Goal: Task Accomplishment & Management: Complete application form

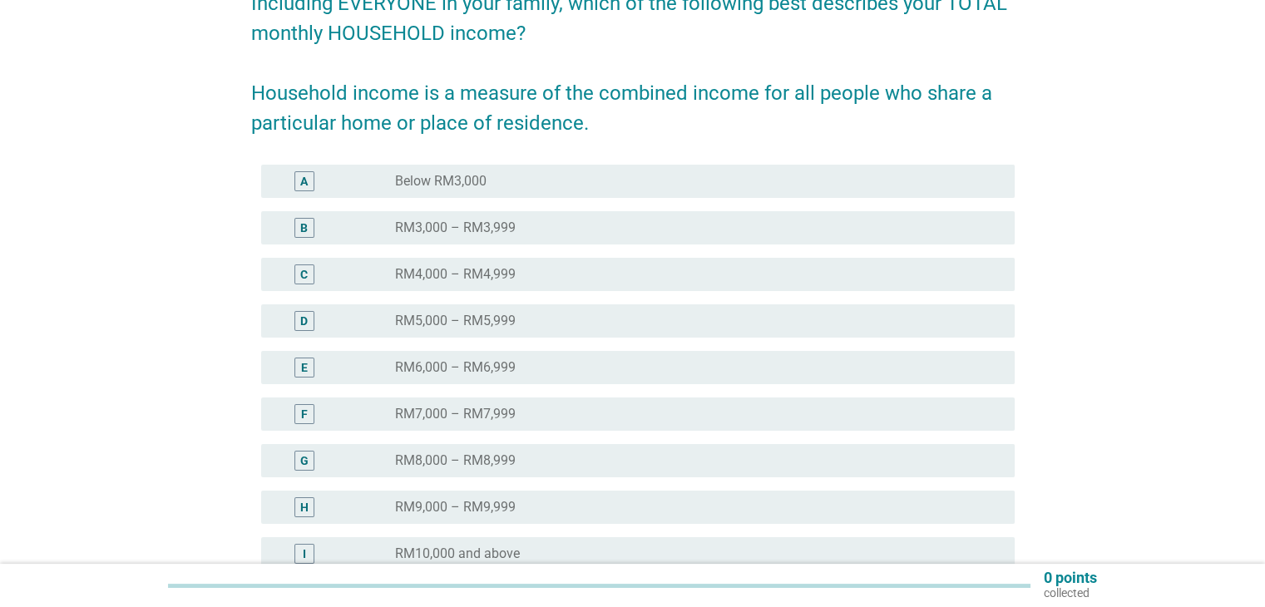
scroll to position [160, 0]
click at [473, 422] on div "radio_button_unchecked RM7,000 – RM7,999" at bounding box center [697, 414] width 605 height 20
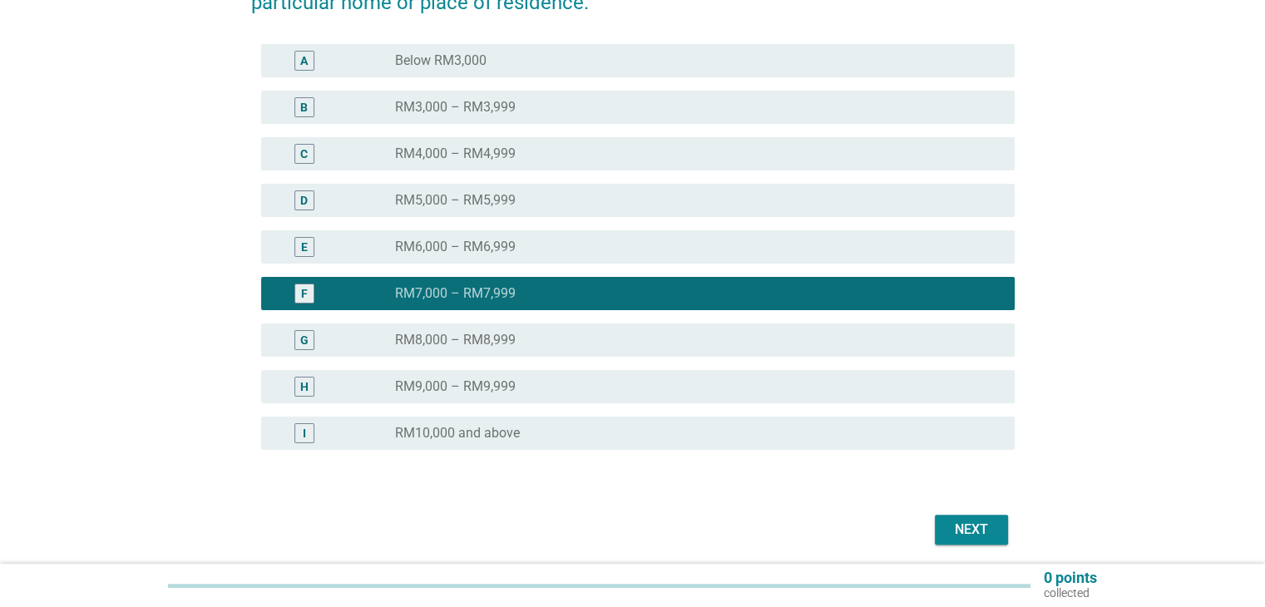
scroll to position [341, 0]
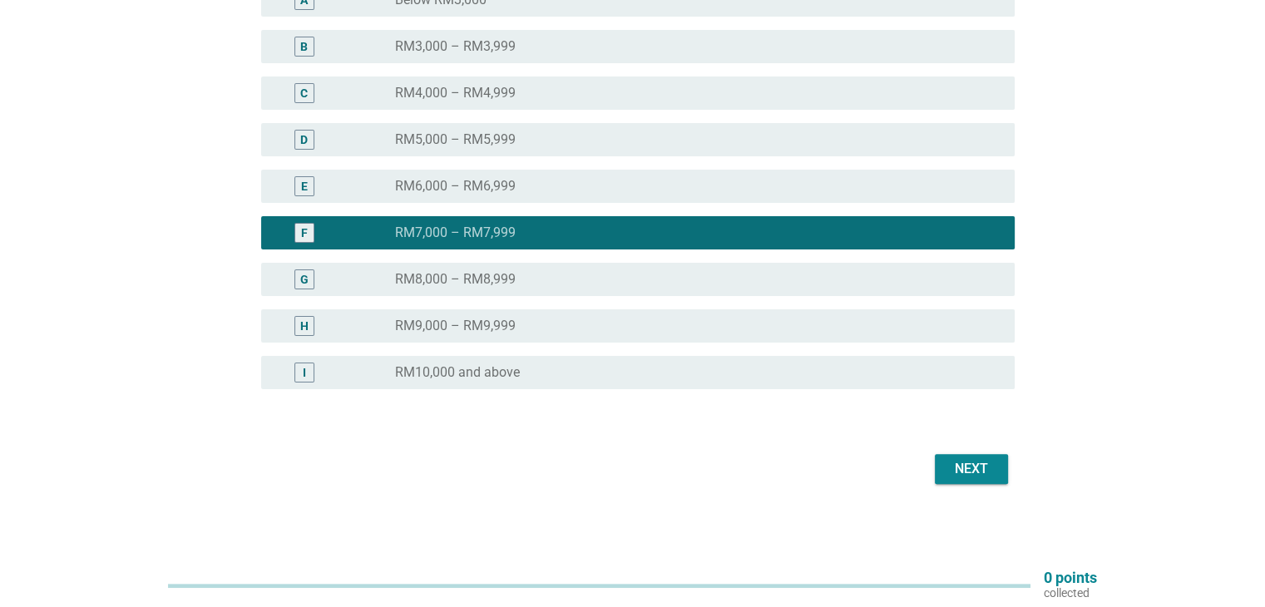
click at [945, 474] on button "Next" at bounding box center [971, 469] width 73 height 30
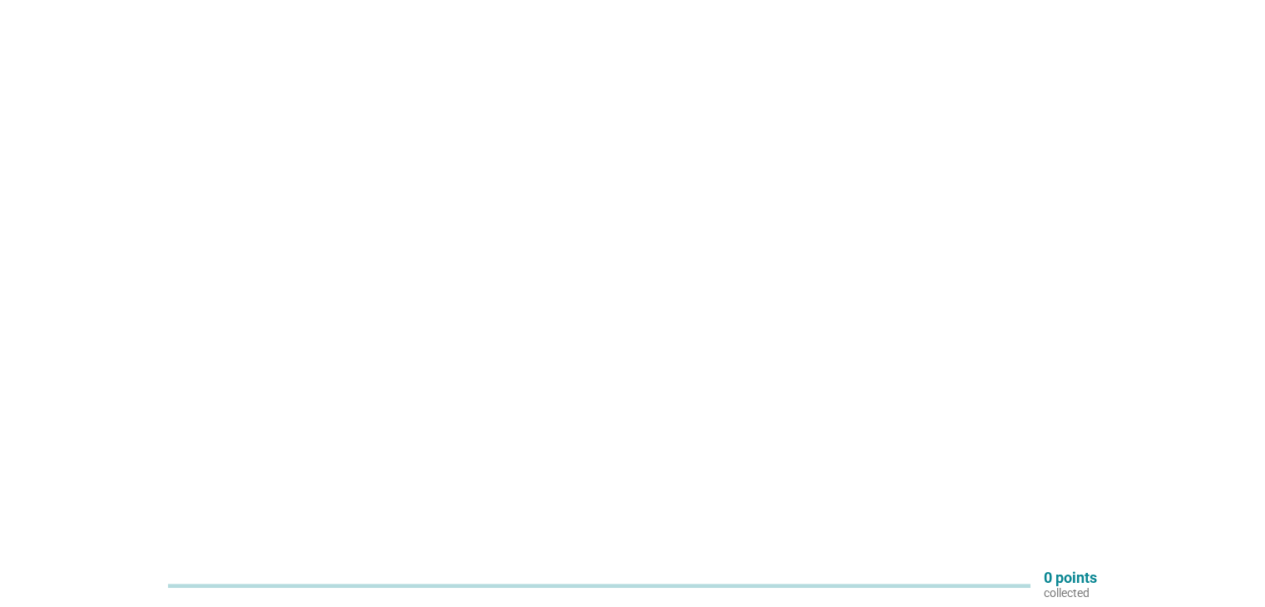
scroll to position [0, 0]
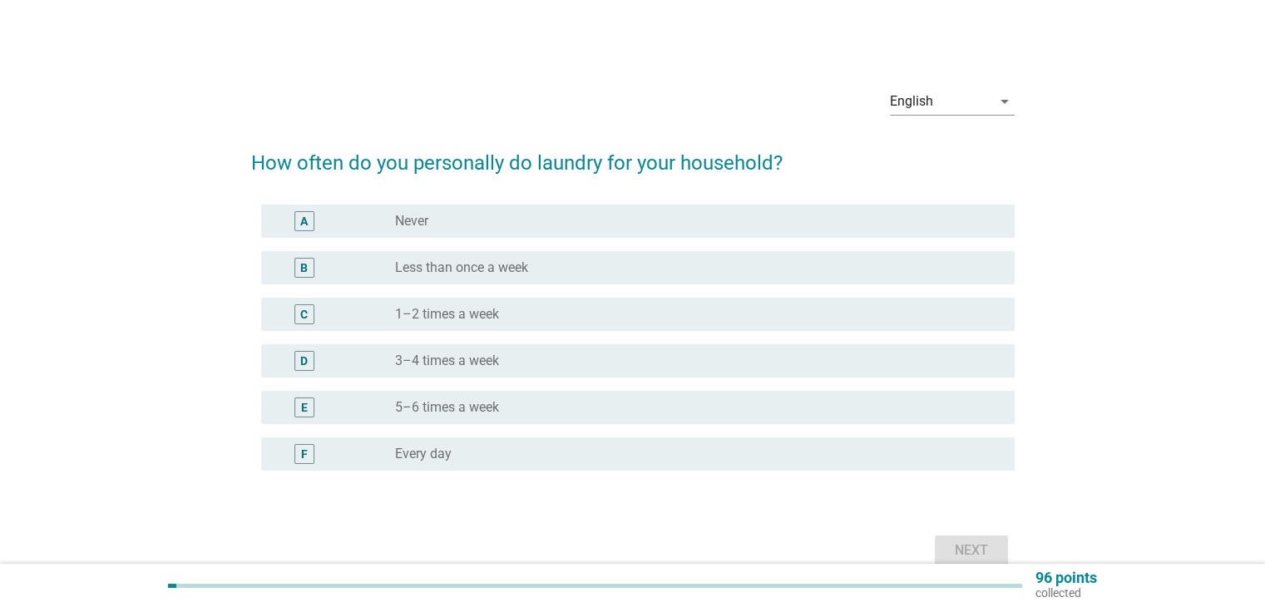
click at [592, 365] on div "radio_button_unchecked 3–4 times a week" at bounding box center [691, 361] width 592 height 17
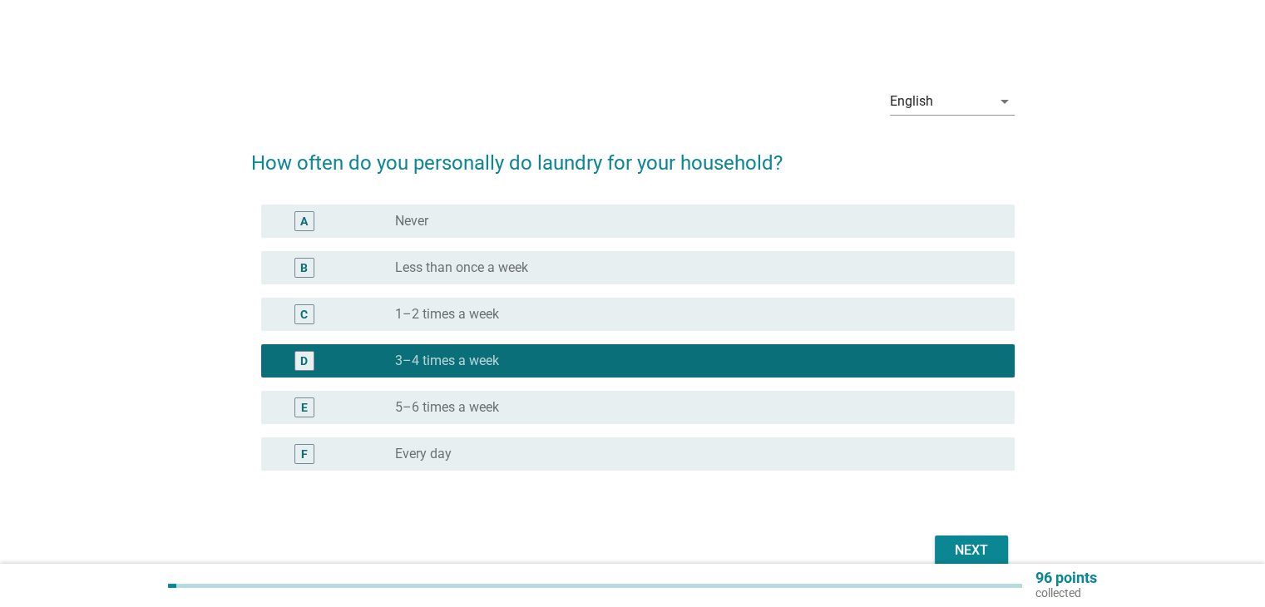
click at [989, 550] on div "Next" at bounding box center [971, 550] width 47 height 20
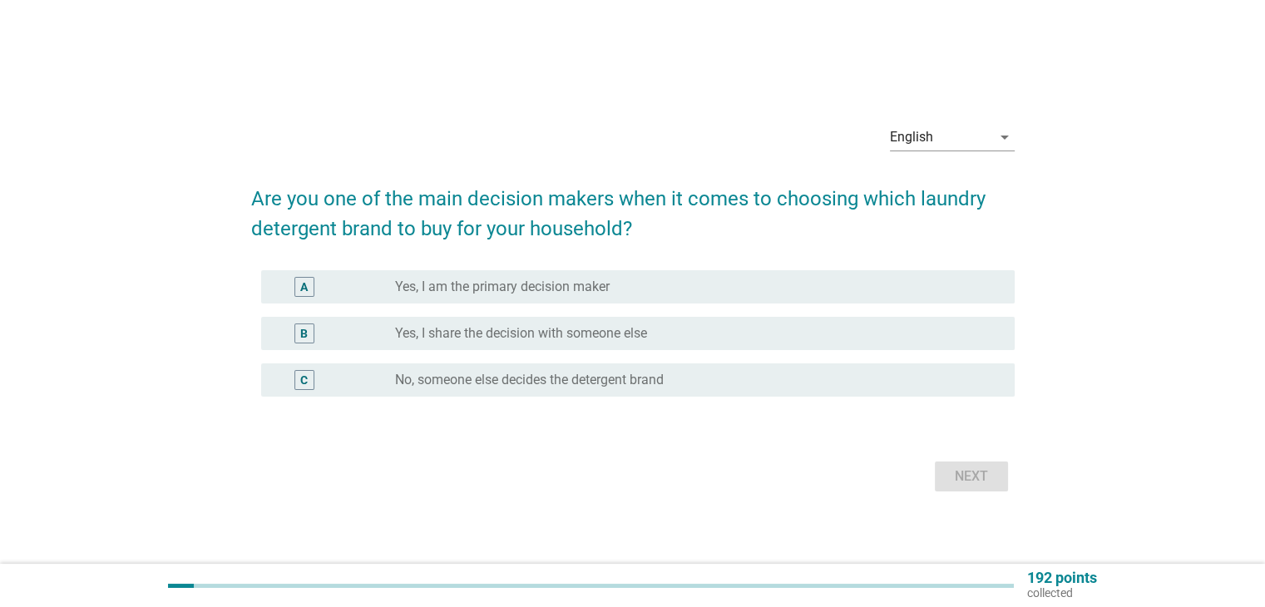
click at [761, 274] on div "A radio_button_unchecked Yes, I am the primary decision maker" at bounding box center [637, 286] width 753 height 33
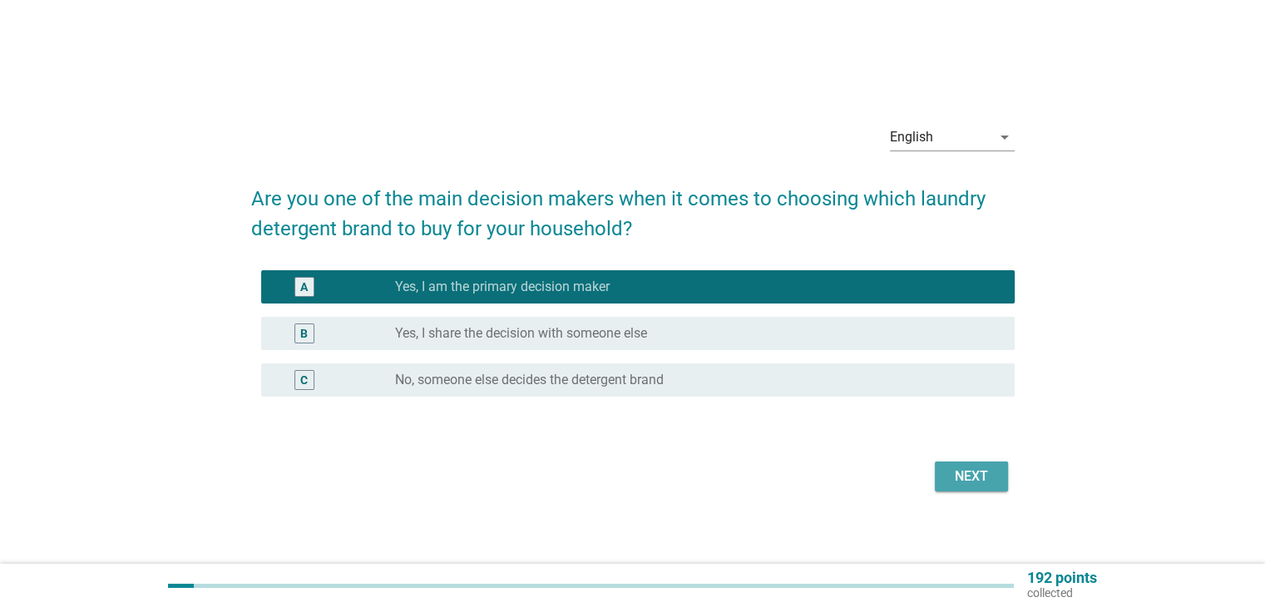
click at [978, 469] on div "Next" at bounding box center [971, 476] width 47 height 20
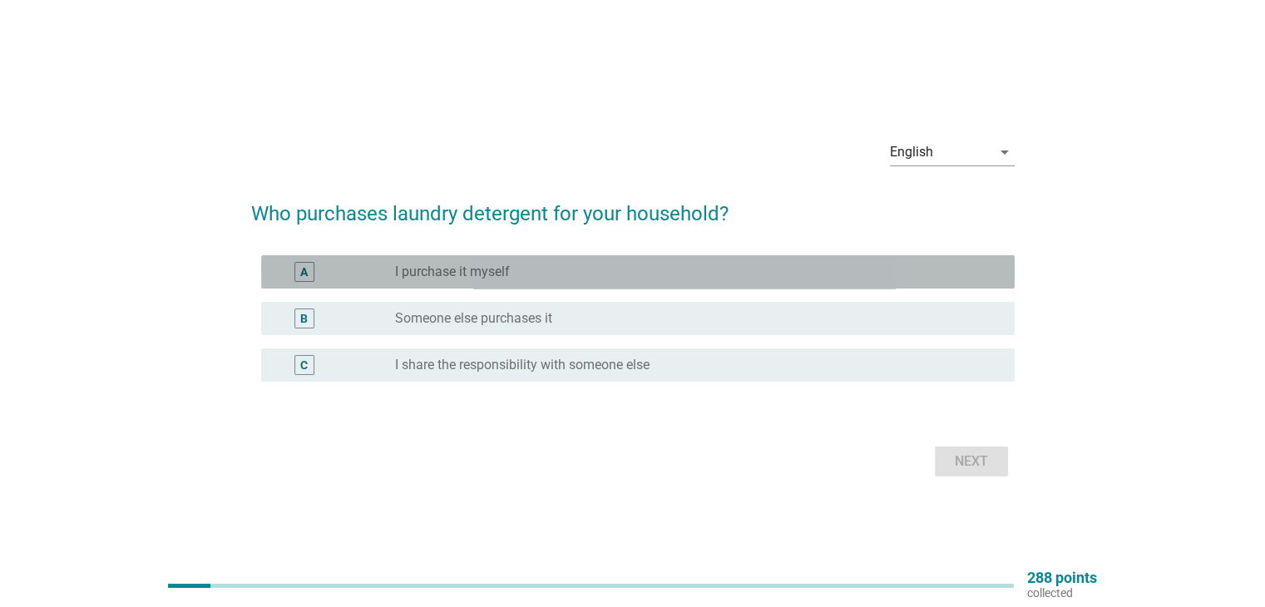
click at [760, 270] on div "radio_button_unchecked I purchase it myself" at bounding box center [691, 272] width 592 height 17
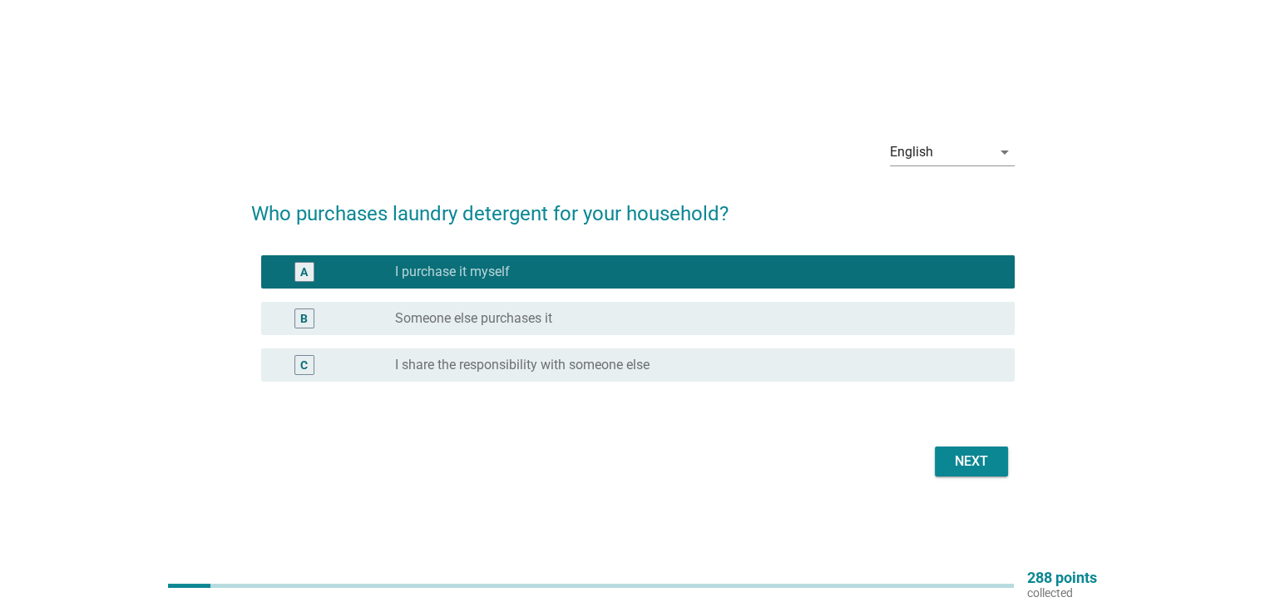
click at [959, 460] on div "Next" at bounding box center [971, 462] width 47 height 20
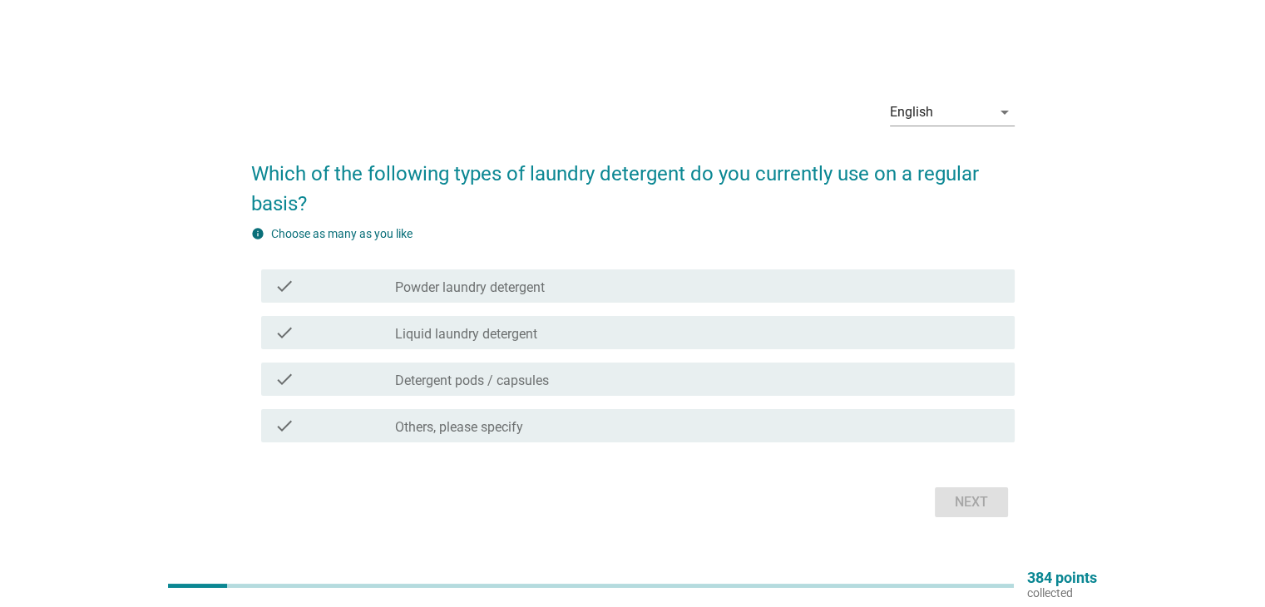
click at [777, 330] on div "check_box_outline_blank Liquid laundry detergent" at bounding box center [697, 333] width 605 height 20
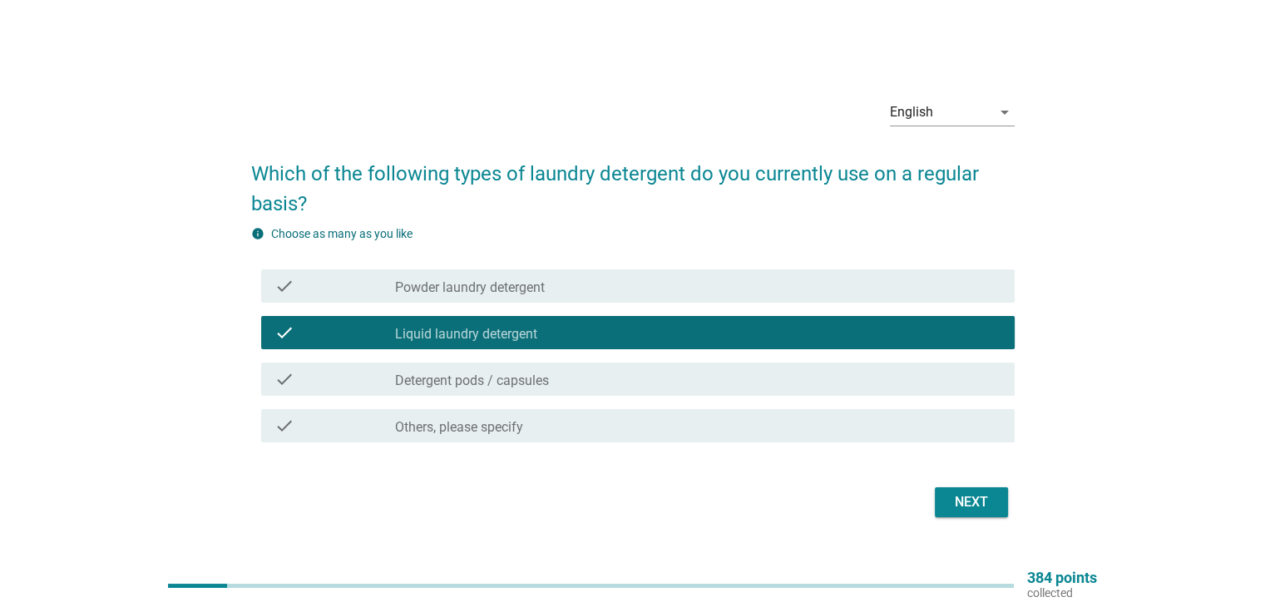
click at [961, 501] on div "Next" at bounding box center [971, 502] width 47 height 20
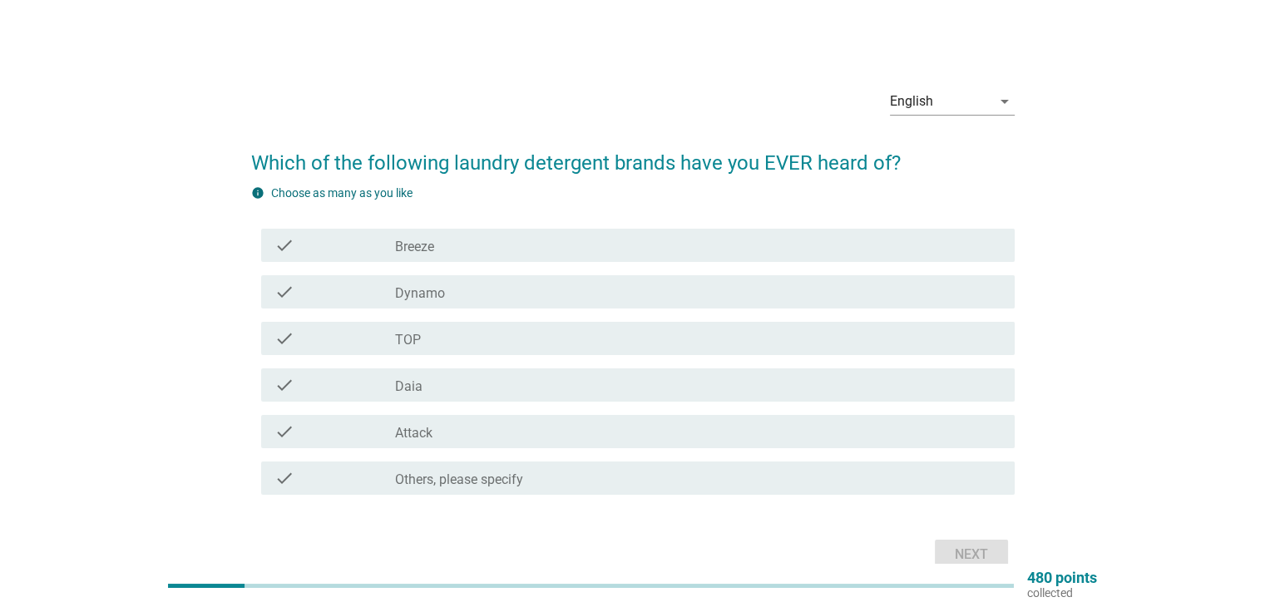
click at [664, 242] on div "check_box_outline_blank Breeze" at bounding box center [697, 245] width 605 height 20
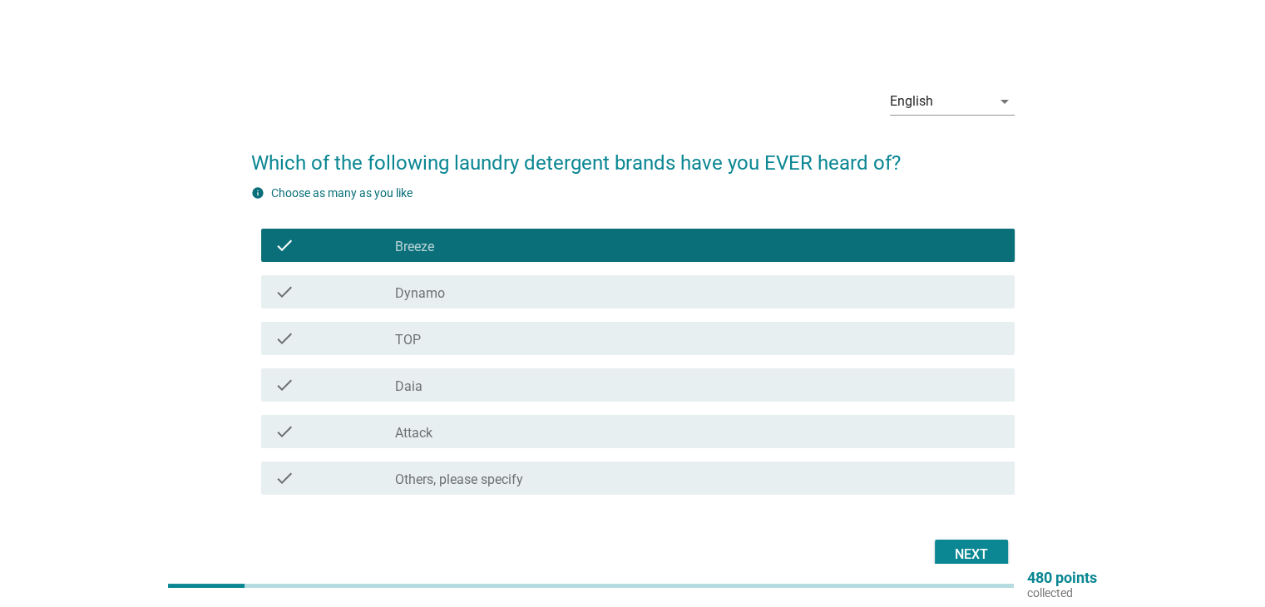
click at [659, 277] on div "check check_box_outline_blank Dynamo" at bounding box center [637, 291] width 753 height 33
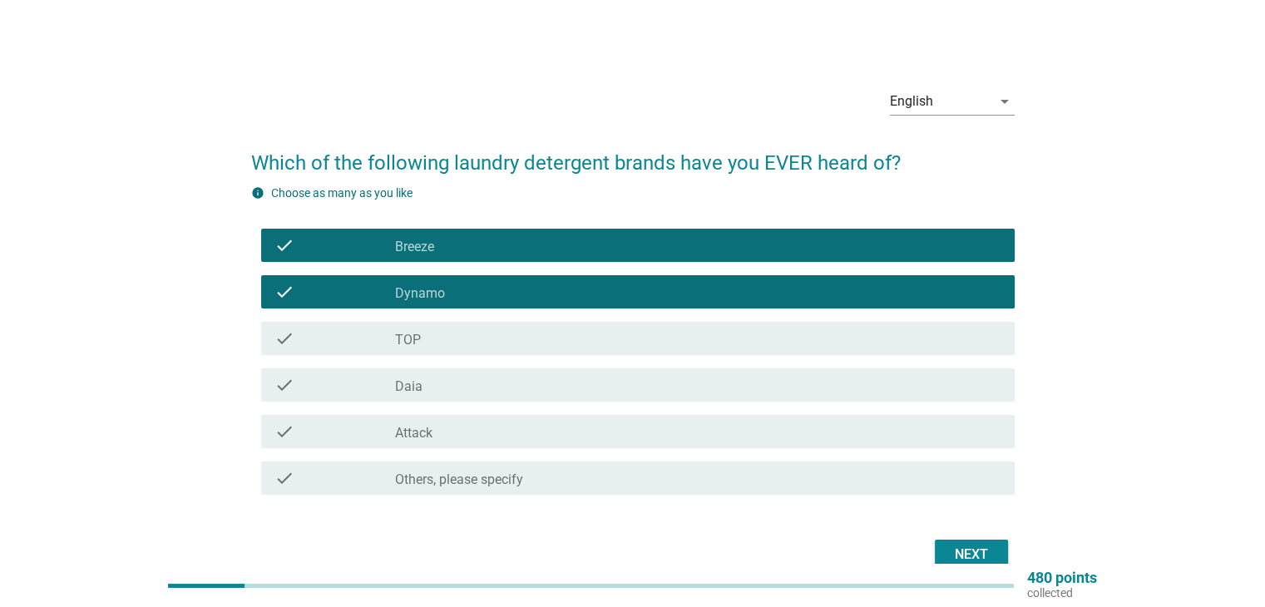
click at [656, 318] on div "check check_box_outline_blank TOP" at bounding box center [632, 338] width 763 height 47
click at [656, 364] on div "check check_box_outline_blank Daia" at bounding box center [632, 385] width 763 height 47
click at [659, 443] on div "check check_box_outline_blank Attack" at bounding box center [637, 431] width 753 height 33
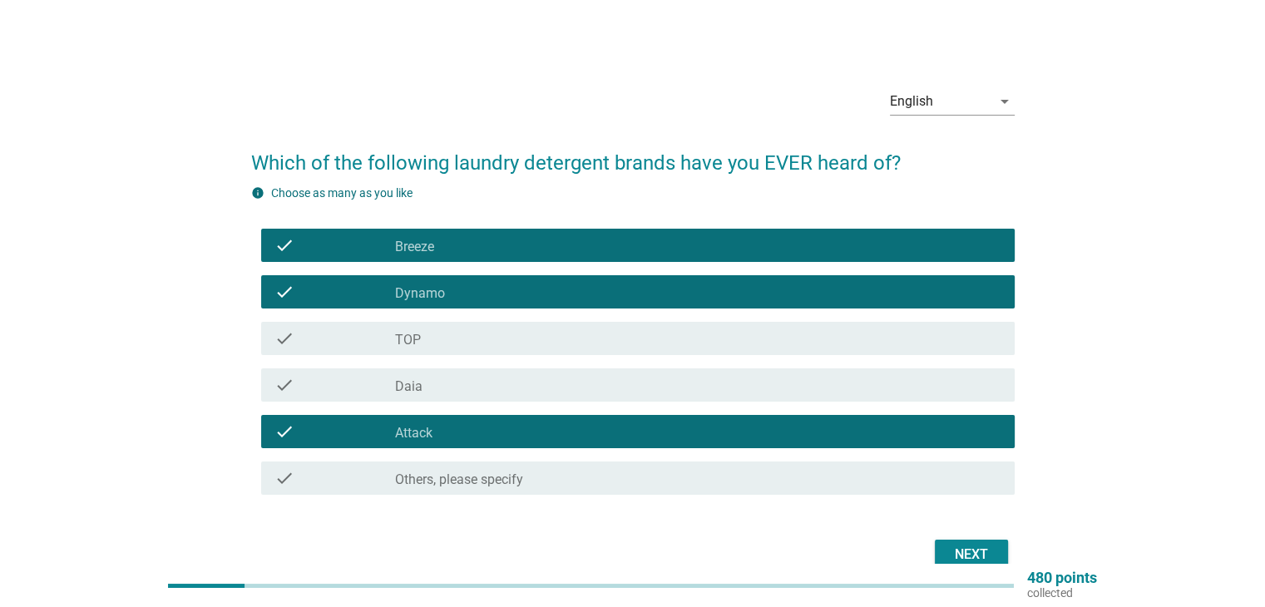
click at [642, 386] on div "check_box_outline_blank Daia" at bounding box center [697, 385] width 605 height 20
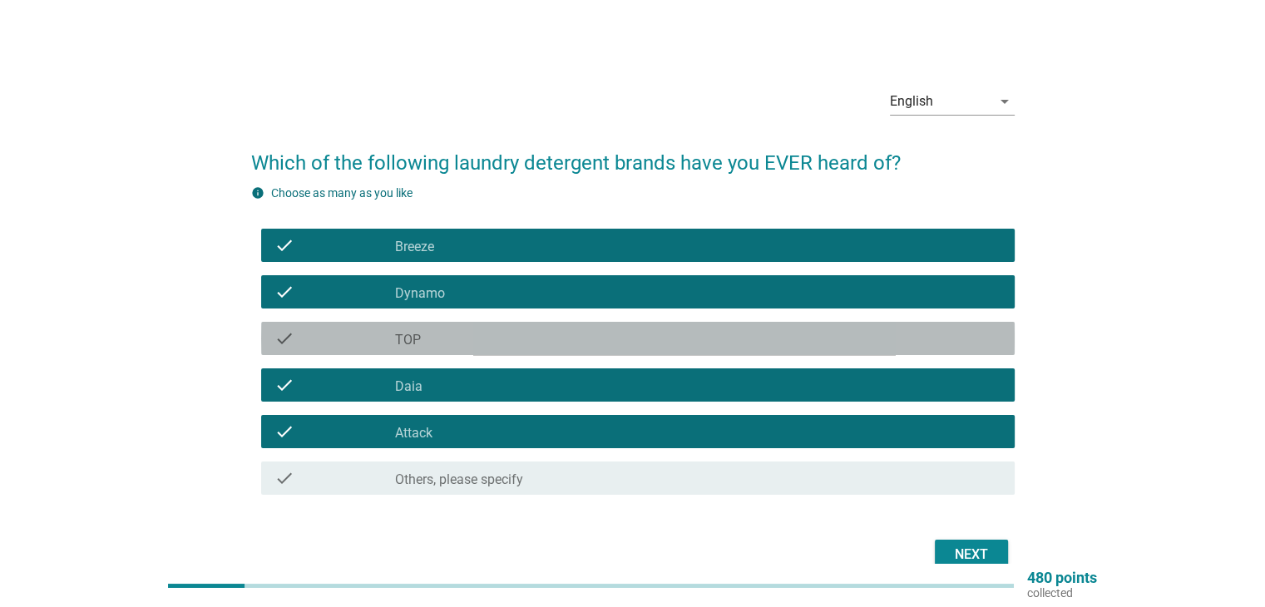
click at [630, 335] on div "check_box_outline_blank TOP" at bounding box center [697, 338] width 605 height 20
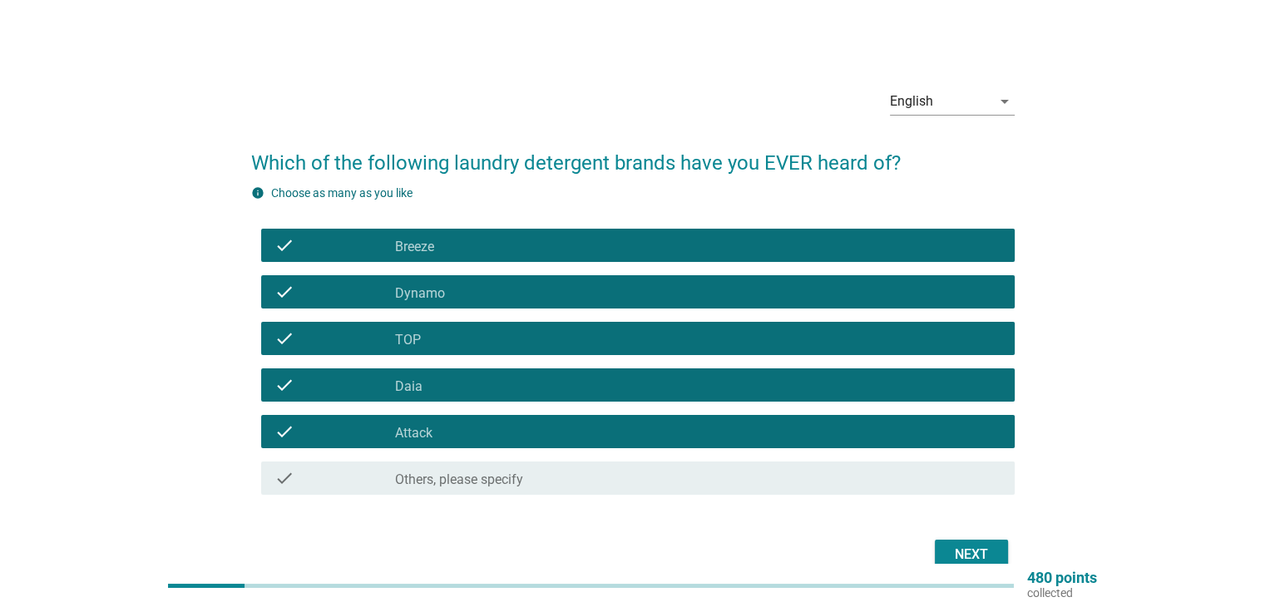
click at [962, 550] on div "Next" at bounding box center [971, 555] width 47 height 20
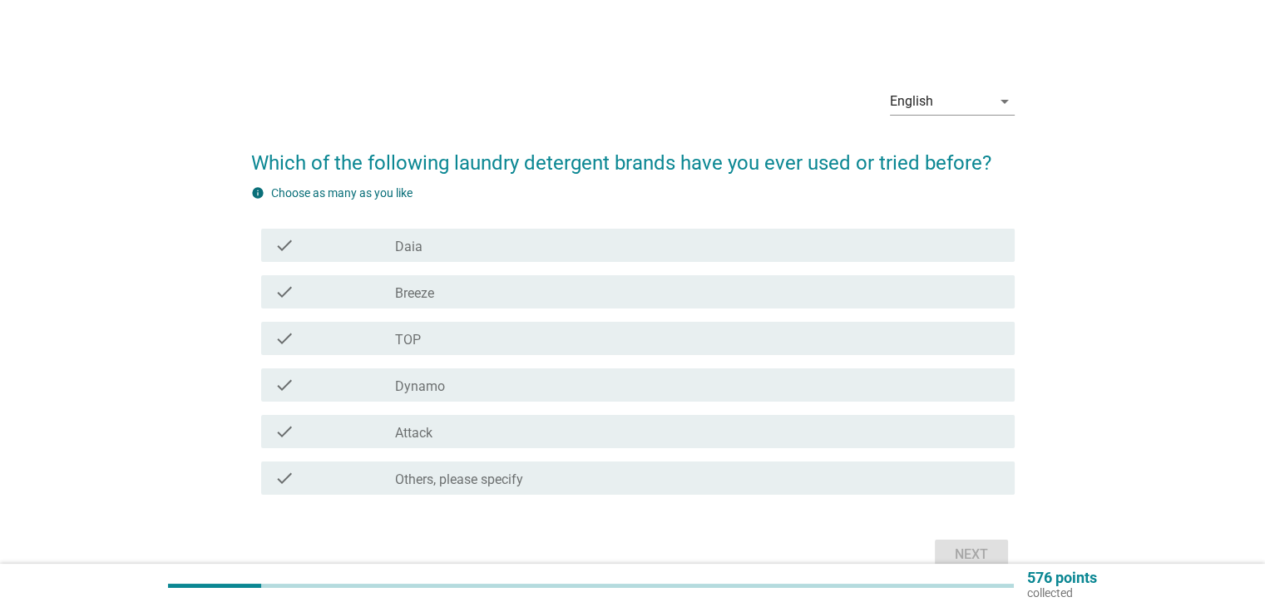
click at [430, 385] on label "Dynamo" at bounding box center [420, 386] width 50 height 17
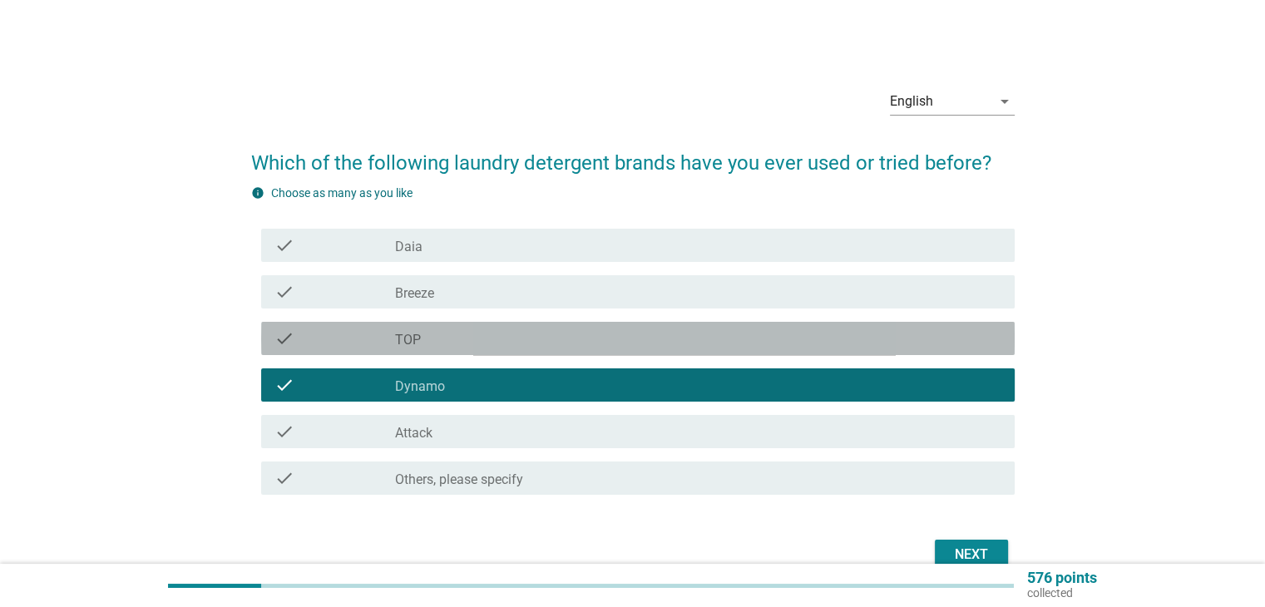
click at [427, 341] on div "check_box_outline_blank TOP" at bounding box center [697, 338] width 605 height 20
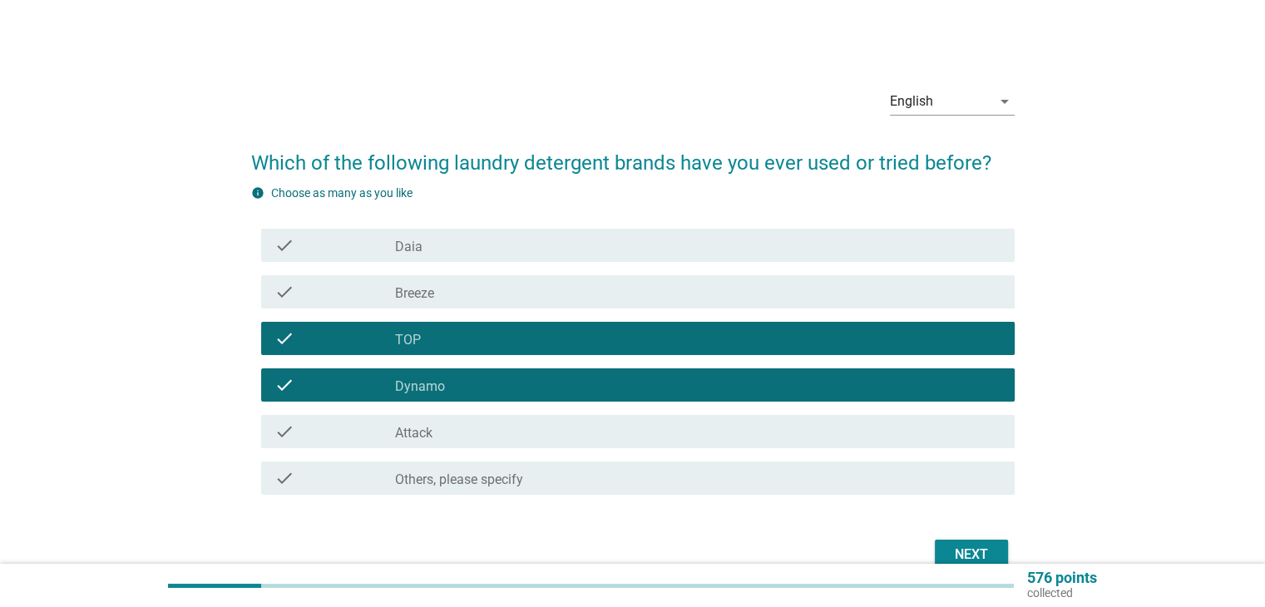
click at [433, 304] on div "check check_box_outline_blank Breeze" at bounding box center [637, 291] width 753 height 33
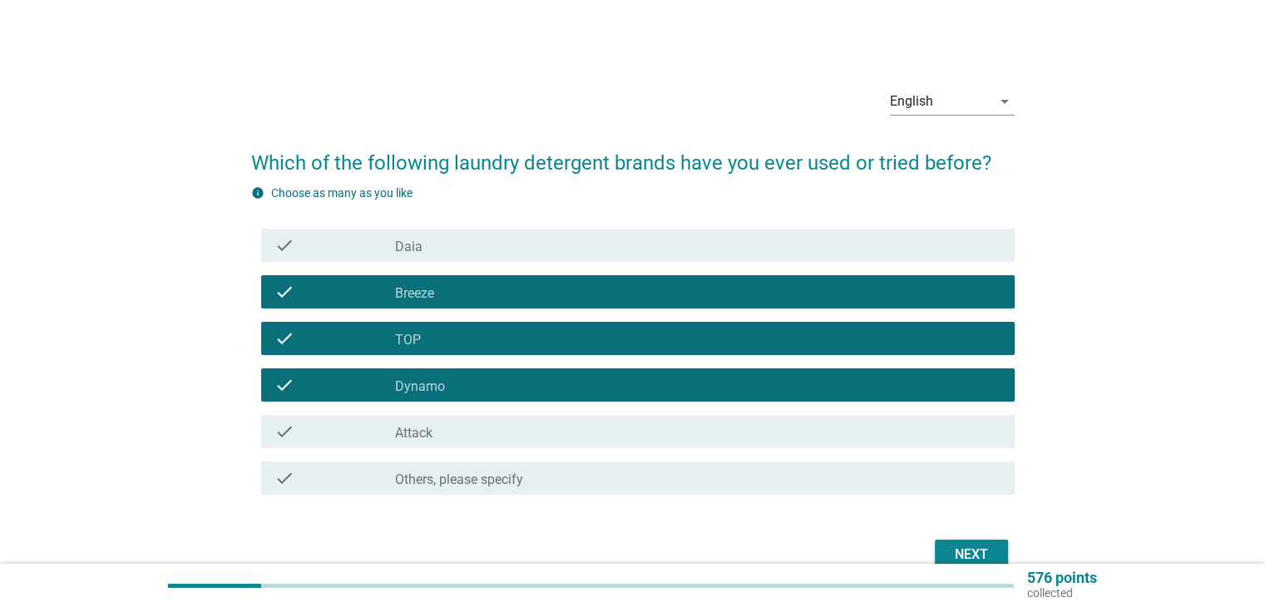
click at [437, 425] on div "check_box_outline_blank Attack" at bounding box center [697, 432] width 605 height 20
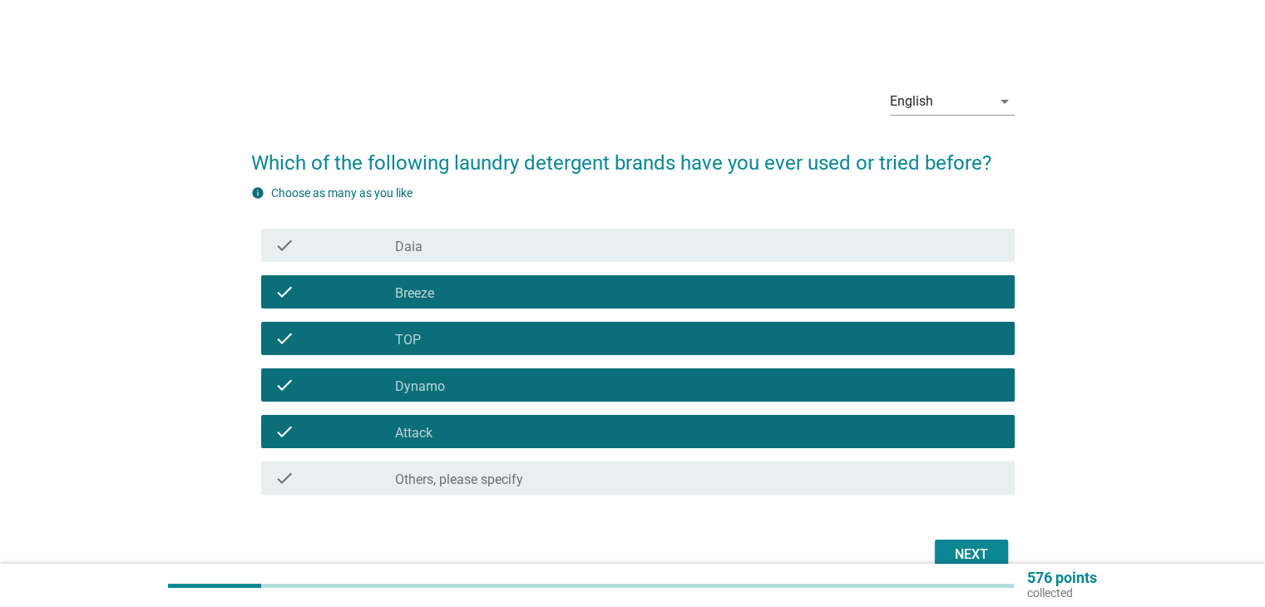
click at [453, 247] on div "check_box_outline_blank Daia" at bounding box center [697, 245] width 605 height 20
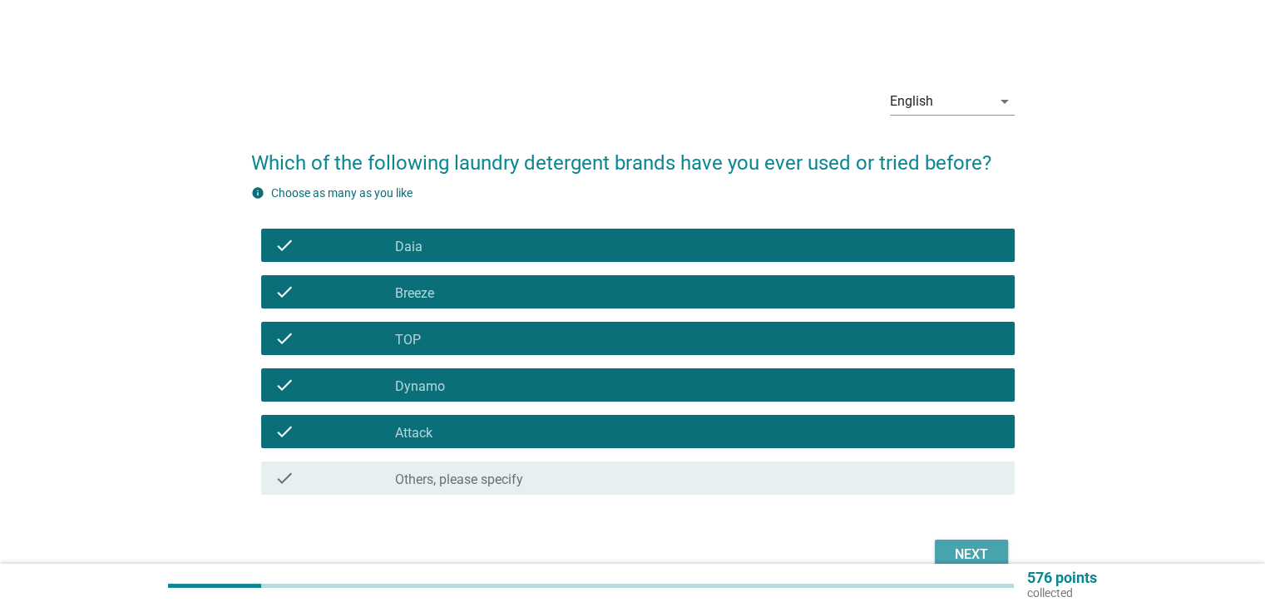
click at [967, 555] on div "Next" at bounding box center [971, 555] width 47 height 20
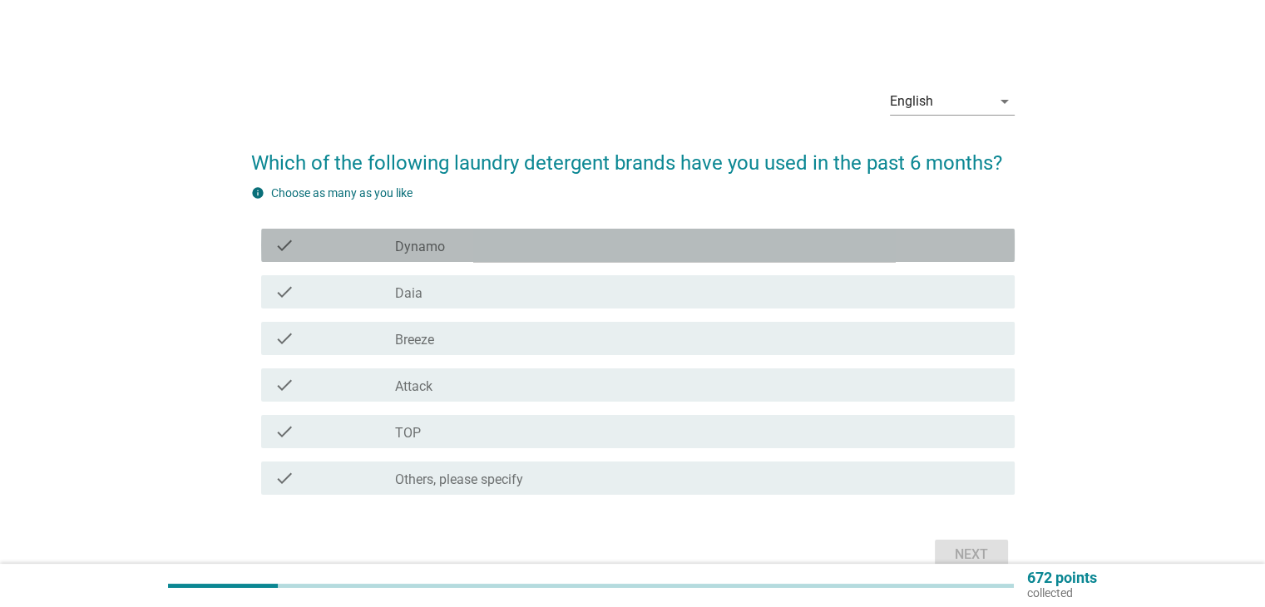
click at [589, 238] on div "check_box Dynamo" at bounding box center [697, 245] width 605 height 20
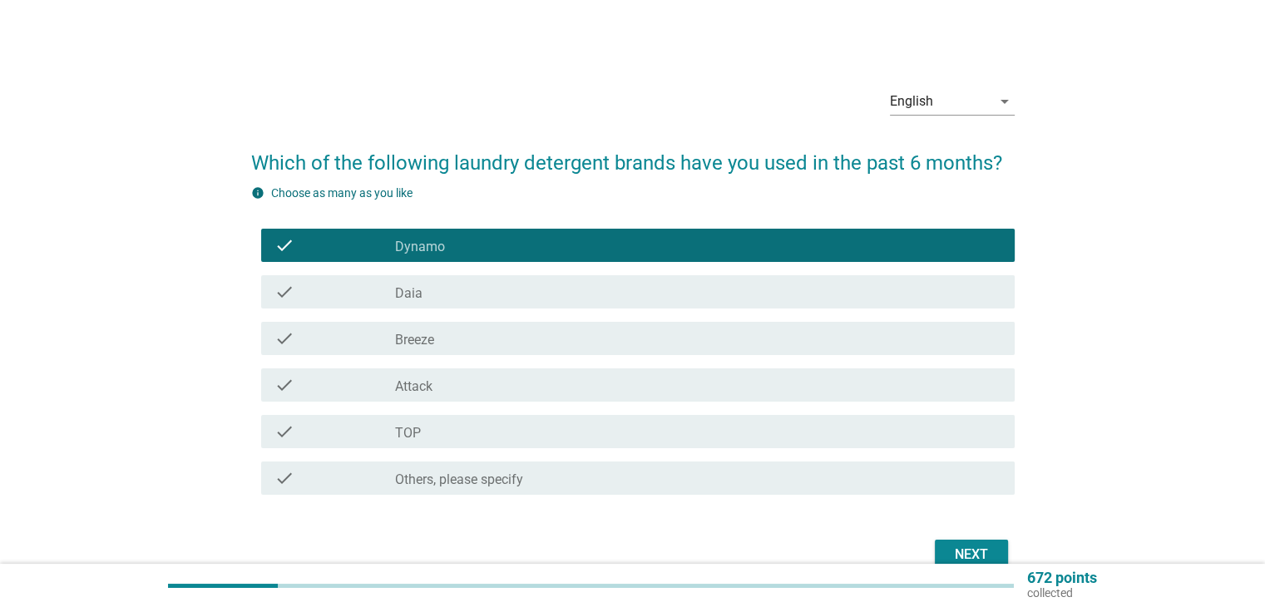
click at [963, 545] on div "Next" at bounding box center [971, 555] width 47 height 20
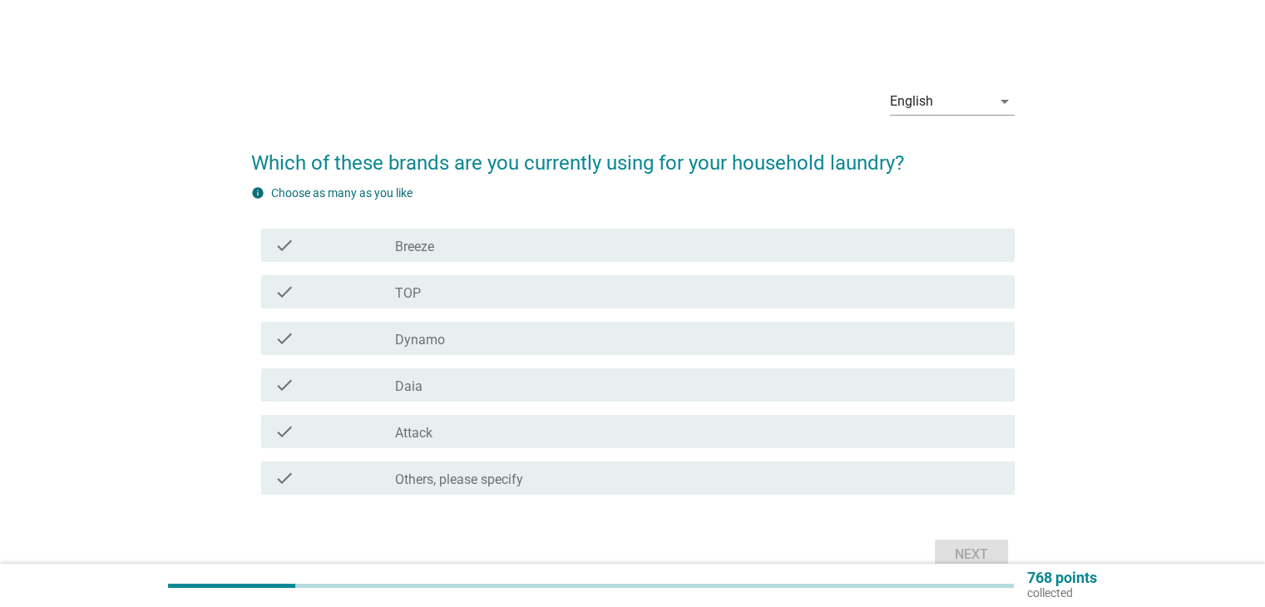
click at [707, 338] on div "check_box Dynamo" at bounding box center [697, 338] width 605 height 20
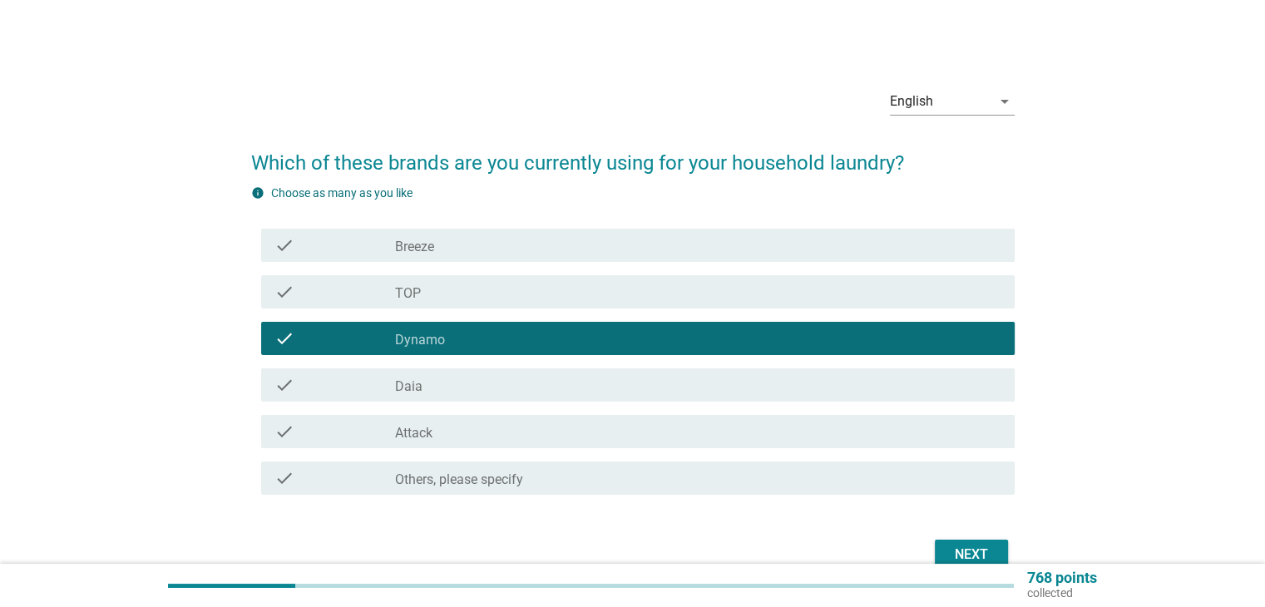
click at [955, 555] on div "Next" at bounding box center [971, 555] width 47 height 20
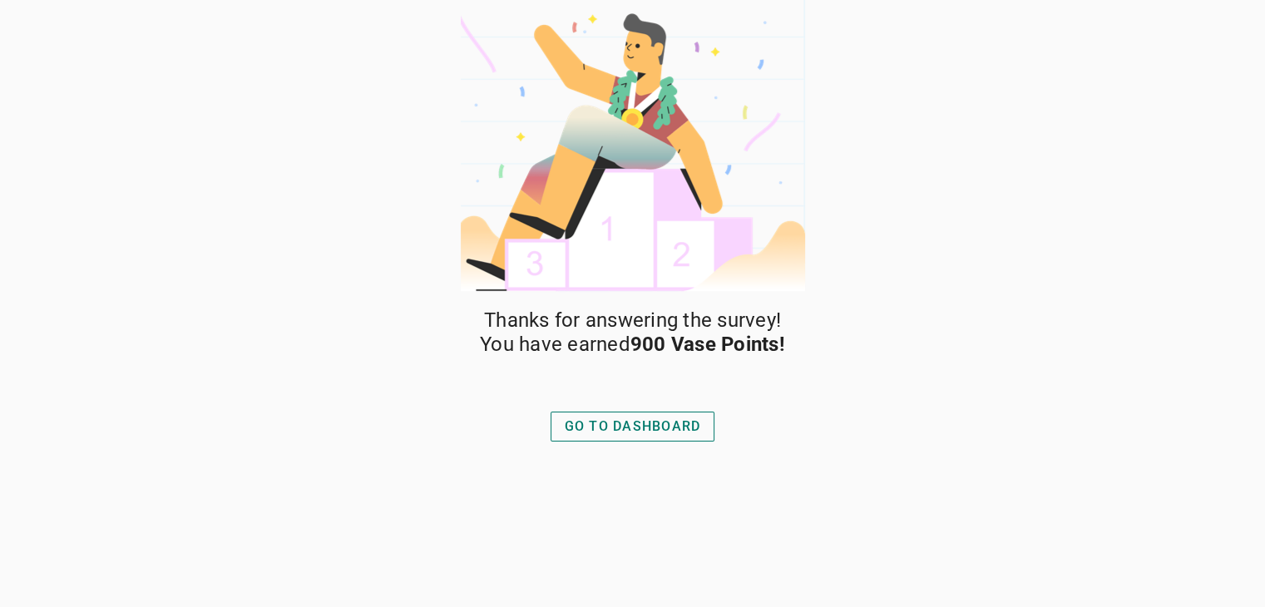
click at [686, 437] on button "GO TO DASHBOARD" at bounding box center [632, 427] width 165 height 30
